Goal: Obtain resource: Download file/media

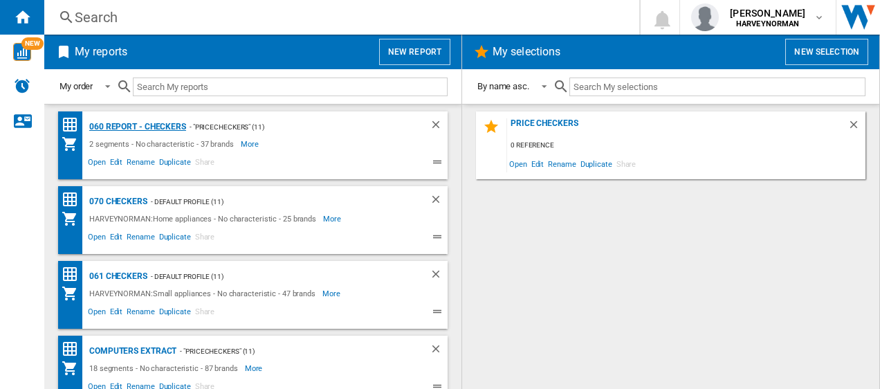
click at [122, 121] on div "060 report - Checkers" at bounding box center [136, 126] width 100 height 17
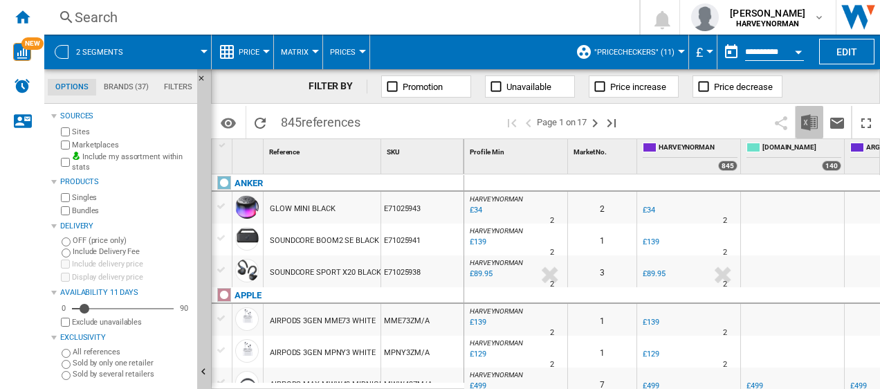
click at [812, 120] on img "Download in Excel" at bounding box center [809, 122] width 17 height 17
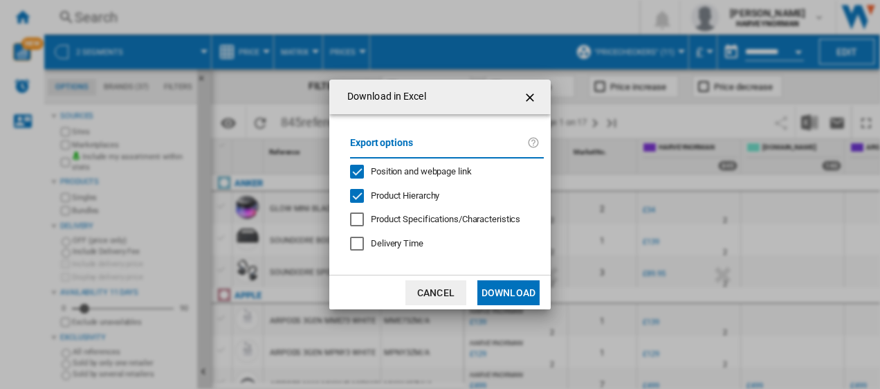
click at [517, 290] on button "Download" at bounding box center [508, 292] width 62 height 25
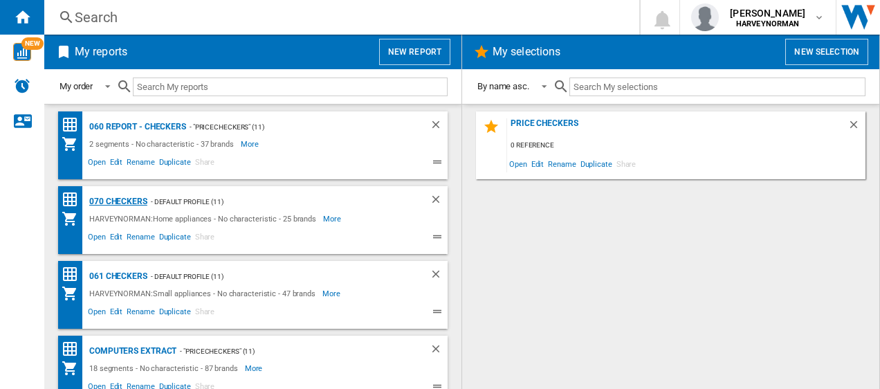
click at [100, 200] on div "070 Checkers" at bounding box center [117, 201] width 62 height 17
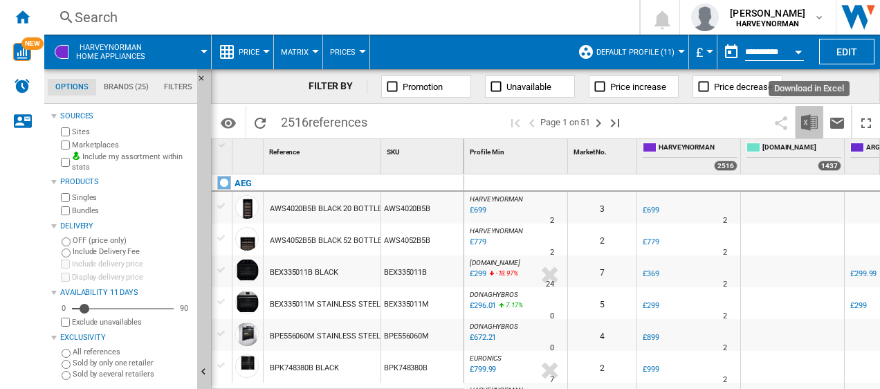
click at [811, 124] on img "Download in Excel" at bounding box center [809, 122] width 17 height 17
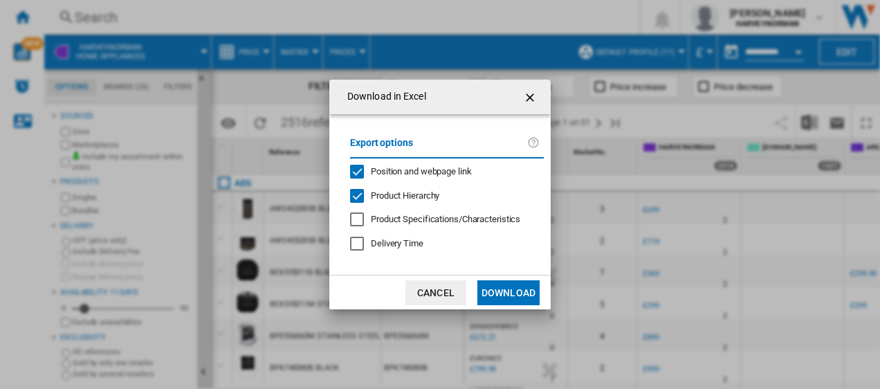
click at [509, 295] on button "Download" at bounding box center [508, 292] width 62 height 25
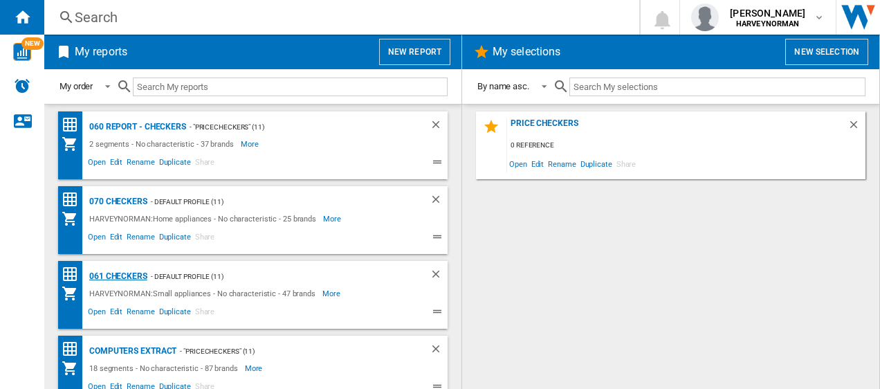
click at [100, 272] on div "061 Checkers" at bounding box center [117, 276] width 62 height 17
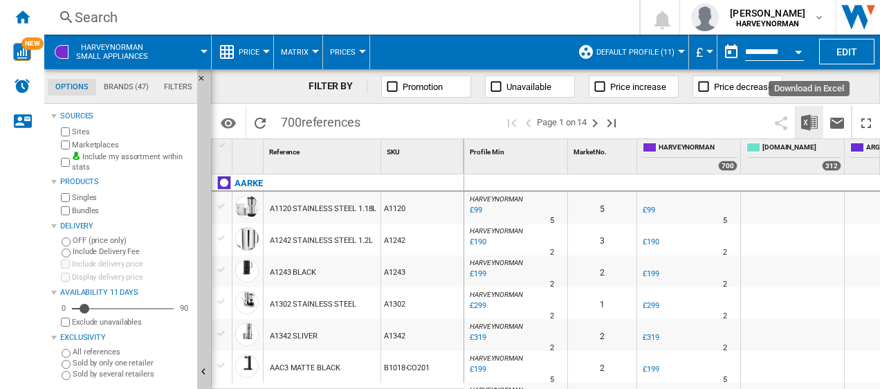
click at [810, 124] on img "Download in Excel" at bounding box center [809, 122] width 17 height 17
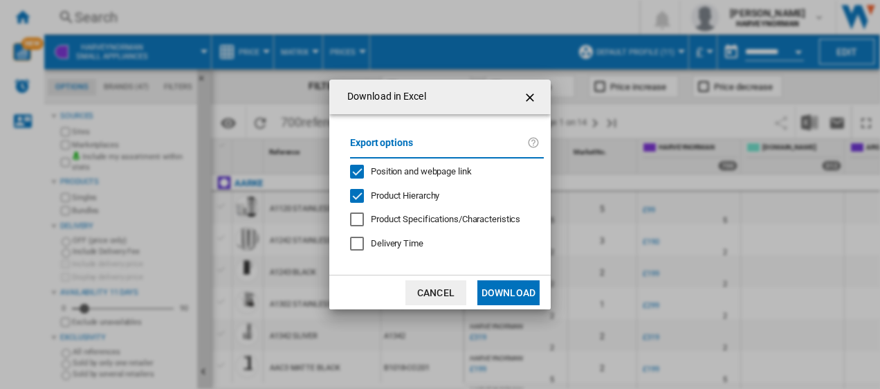
click at [521, 293] on button "Download" at bounding box center [508, 292] width 62 height 25
